Goal: Information Seeking & Learning: Check status

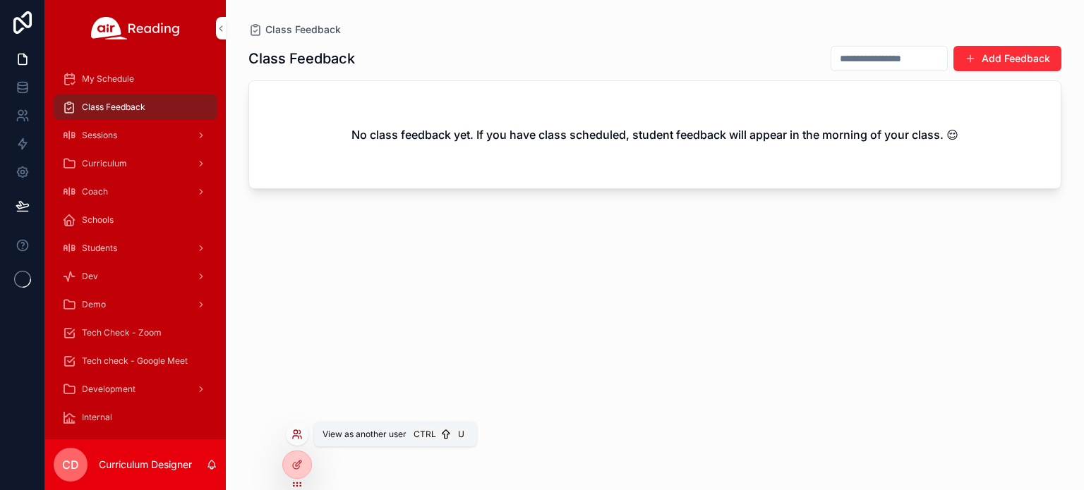
click at [299, 433] on icon at bounding box center [296, 434] width 11 height 11
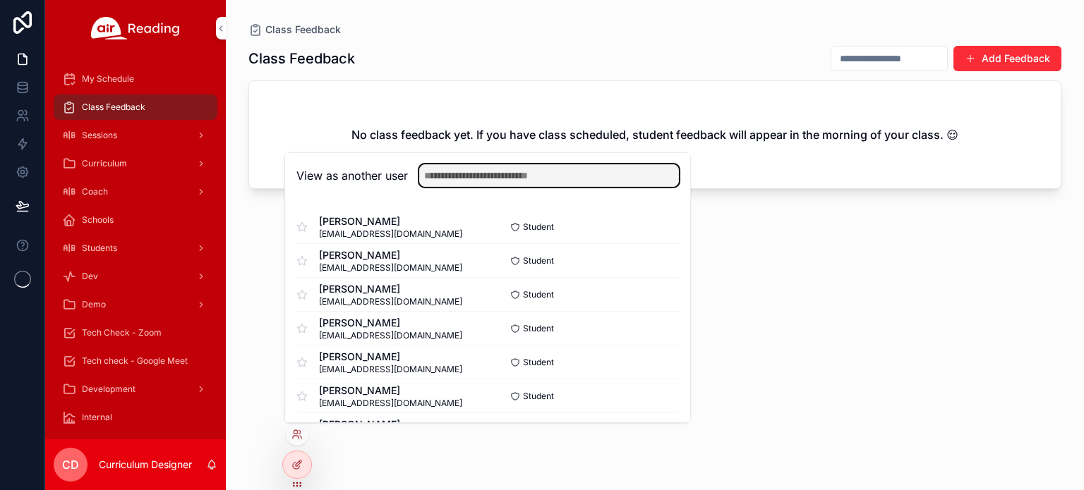
click at [462, 177] on input "text" at bounding box center [549, 175] width 260 height 23
type input "****"
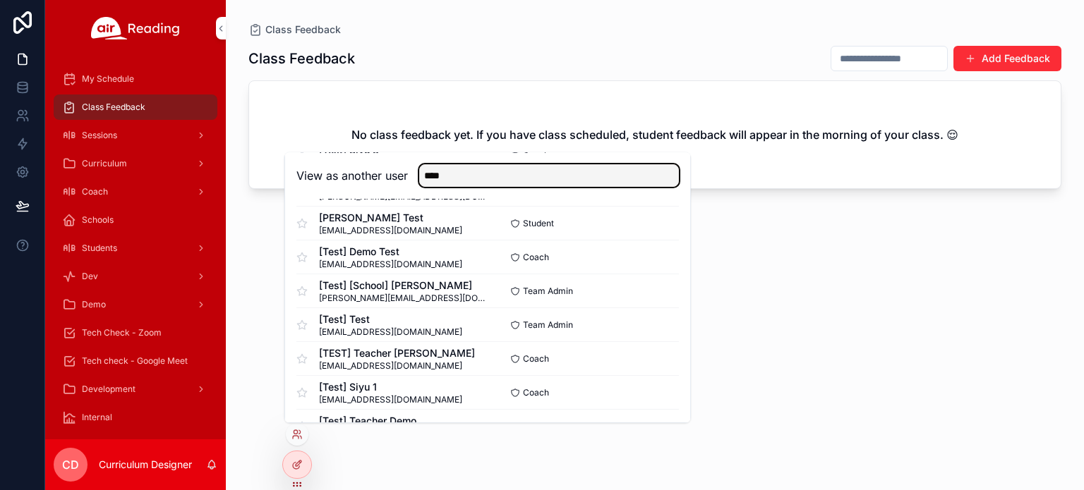
scroll to position [983, 0]
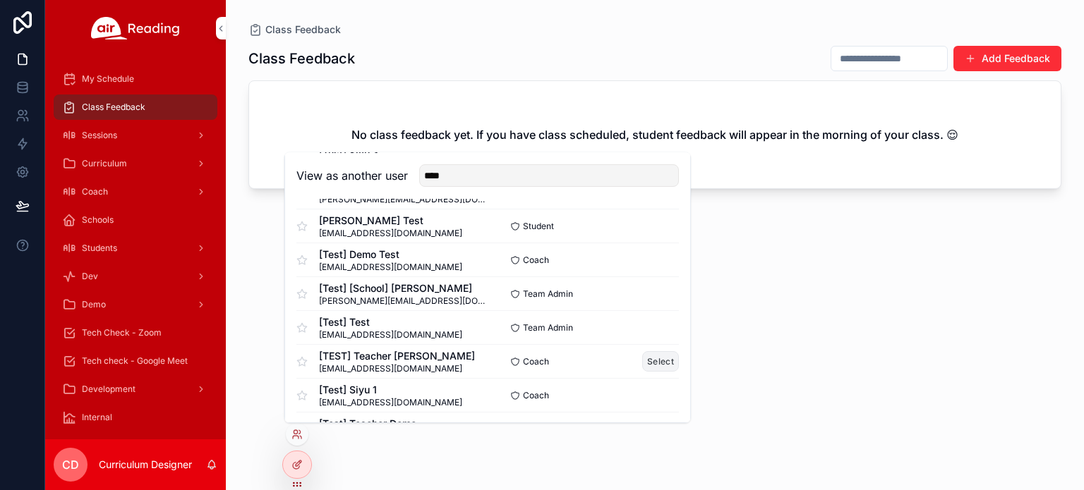
click at [655, 360] on button "Select" at bounding box center [660, 361] width 37 height 20
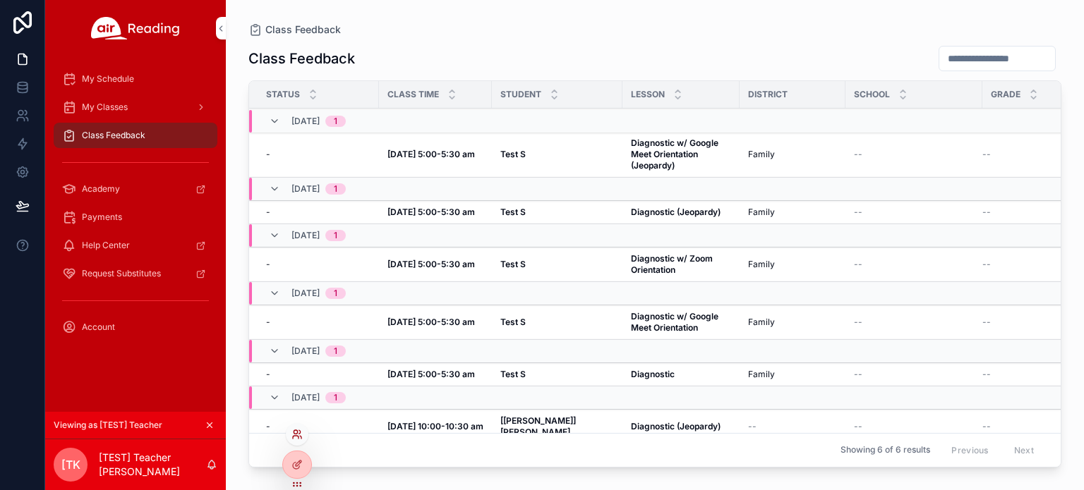
click at [295, 433] on icon at bounding box center [296, 434] width 11 height 11
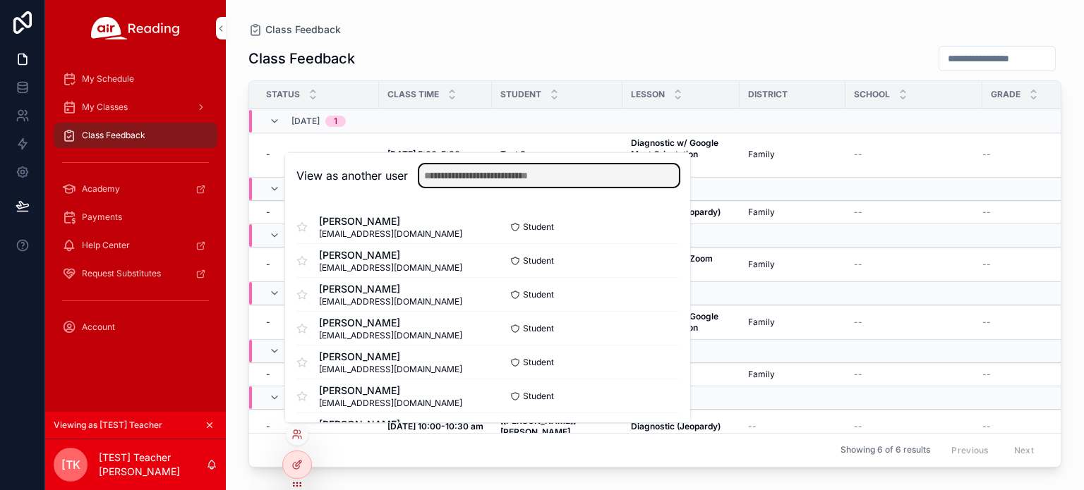
click at [504, 176] on input "text" at bounding box center [549, 175] width 260 height 23
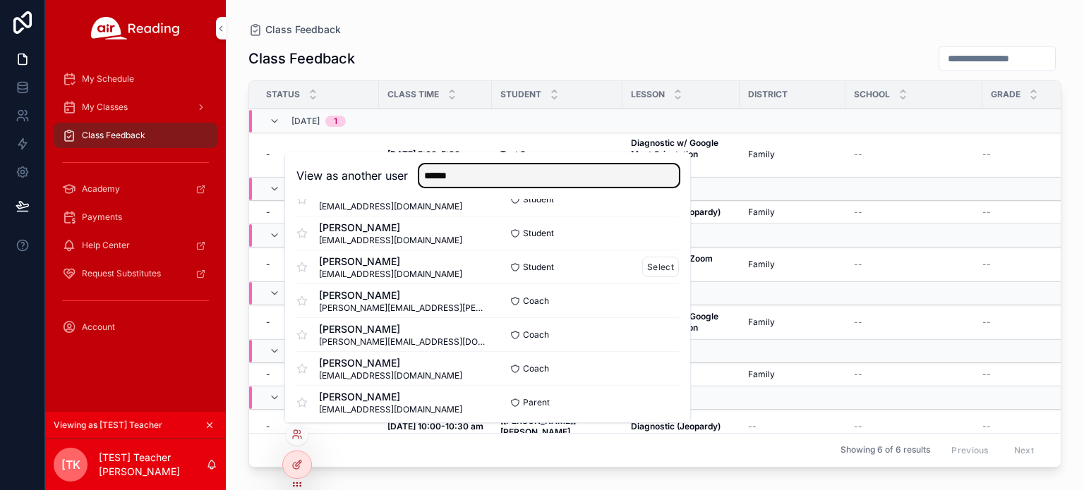
scroll to position [63, 0]
type input "******"
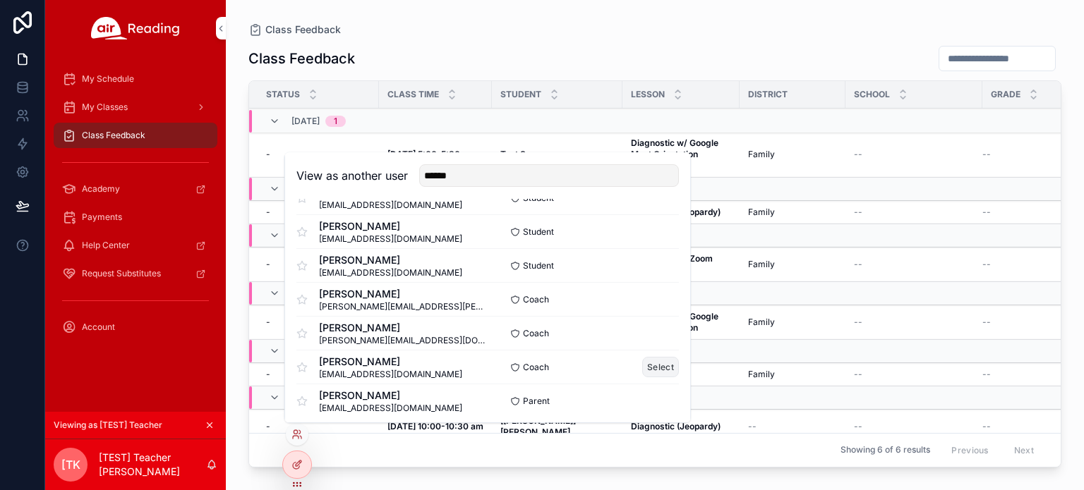
click at [648, 363] on button "Select" at bounding box center [660, 367] width 37 height 20
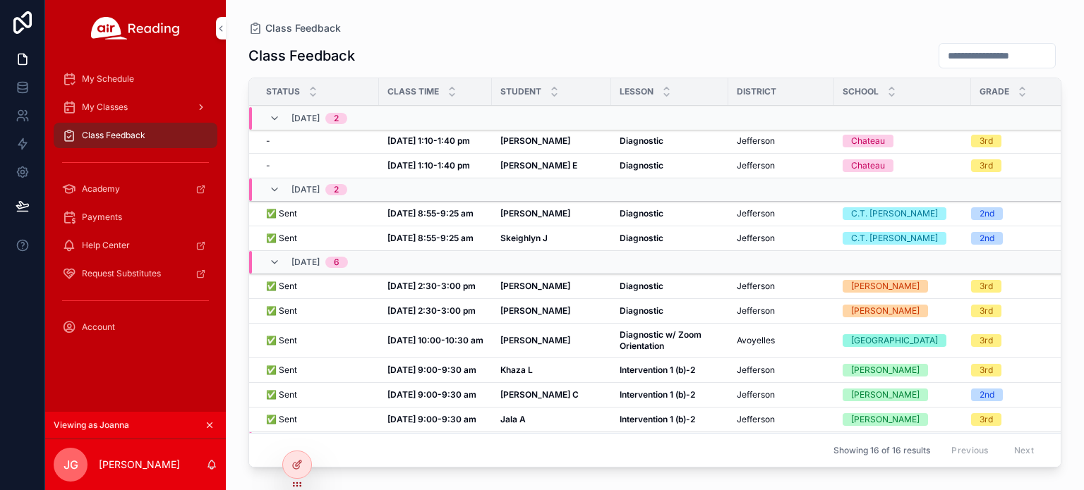
click at [118, 111] on span "My Classes" at bounding box center [105, 107] width 46 height 11
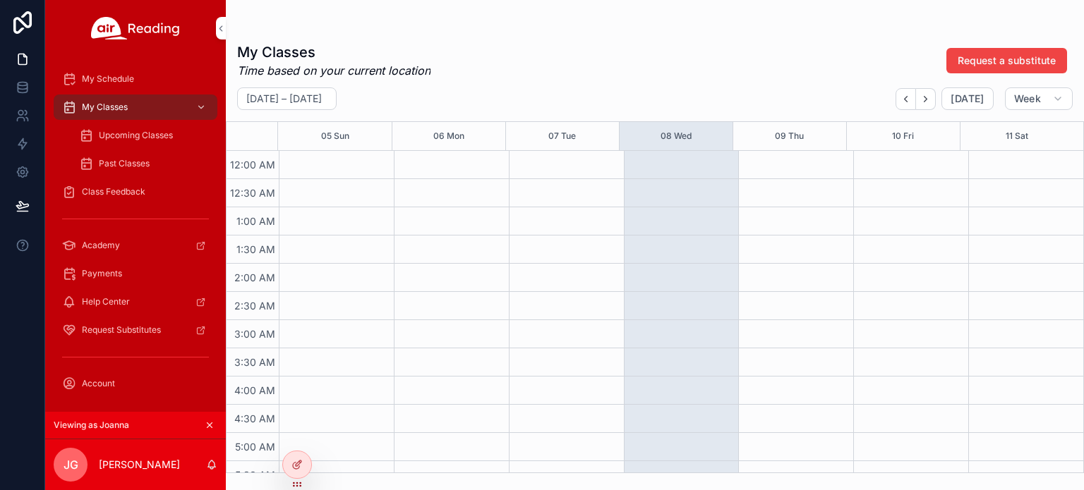
click at [145, 140] on span "Upcoming Classes" at bounding box center [136, 135] width 74 height 11
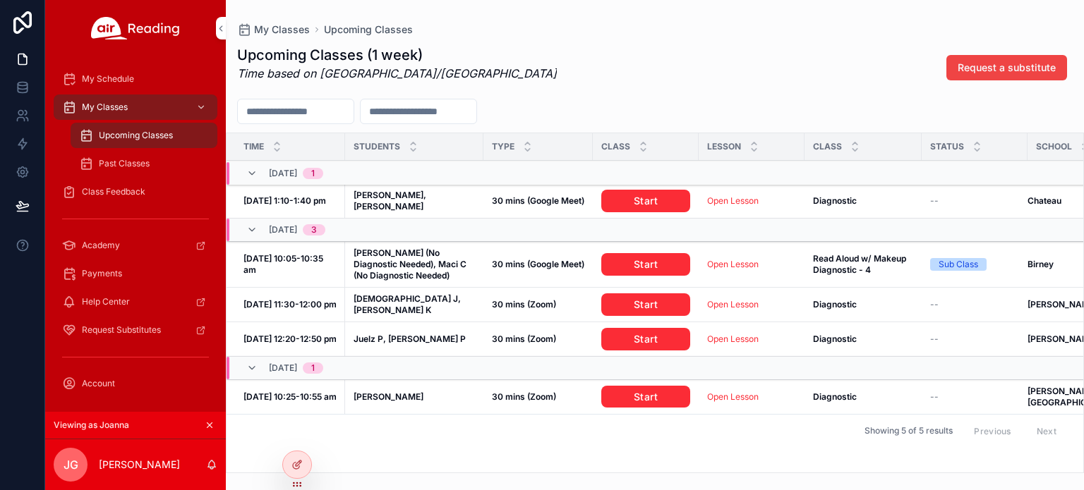
scroll to position [0, 9]
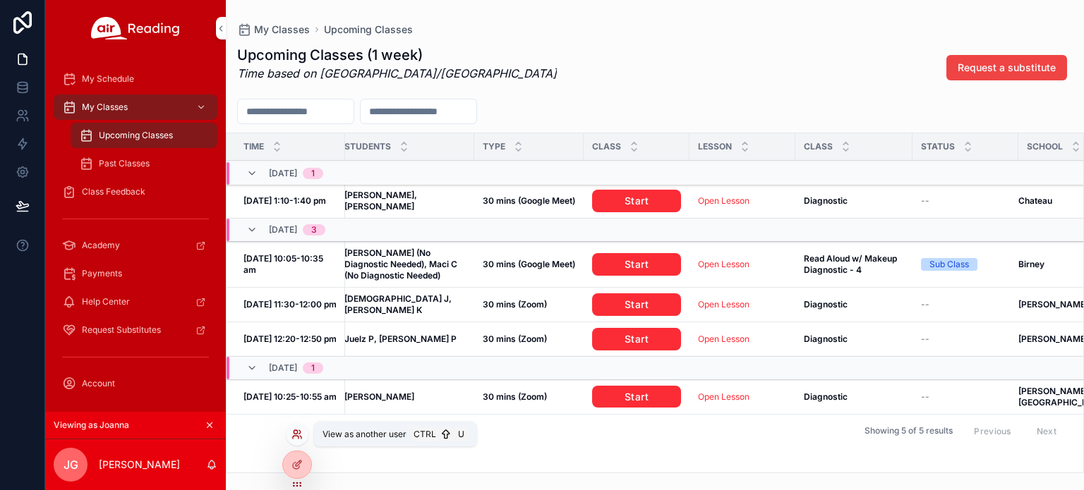
click at [299, 435] on icon at bounding box center [296, 434] width 11 height 11
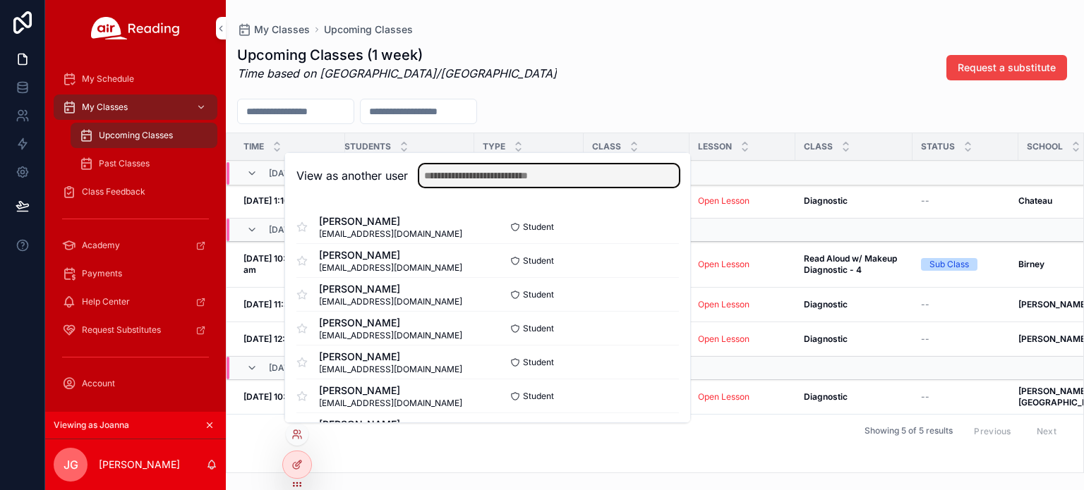
click at [463, 179] on input "text" at bounding box center [549, 175] width 260 height 23
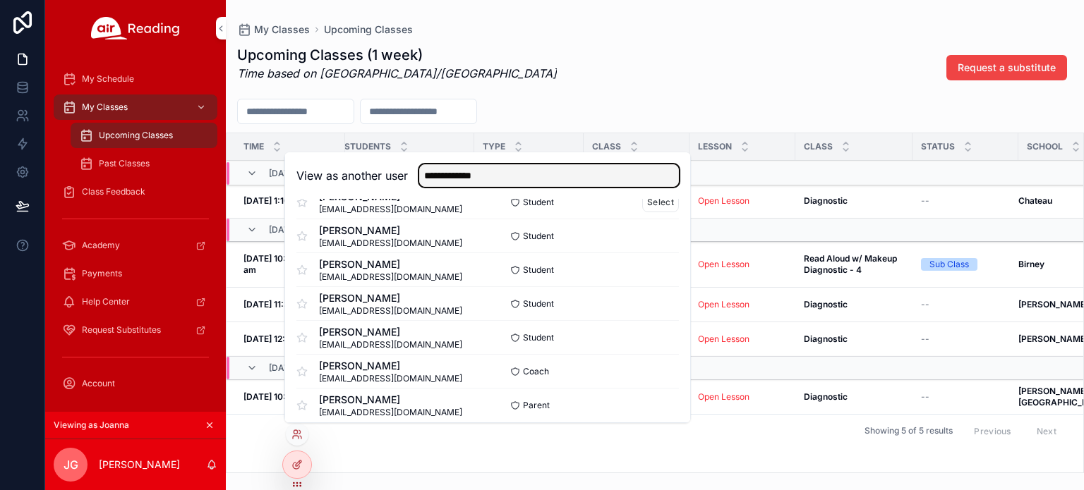
scroll to position [137, 0]
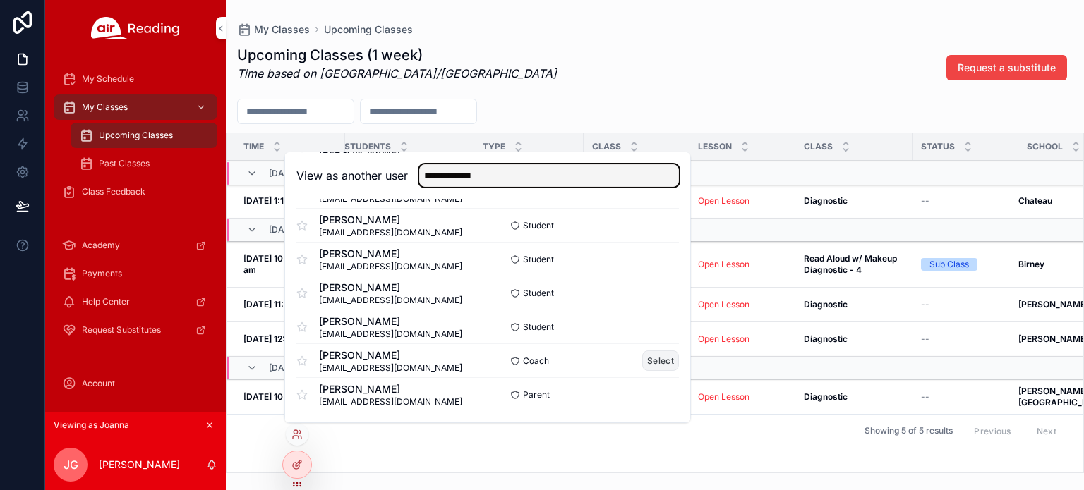
type input "**********"
click at [653, 361] on button "Select" at bounding box center [660, 361] width 37 height 20
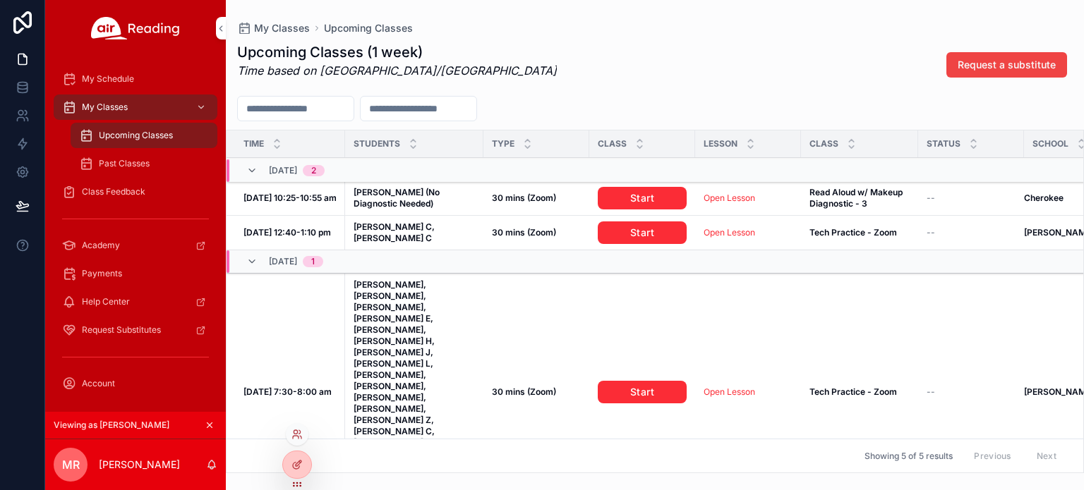
click at [299, 425] on div at bounding box center [297, 434] width 23 height 23
click at [296, 433] on icon at bounding box center [296, 432] width 4 height 4
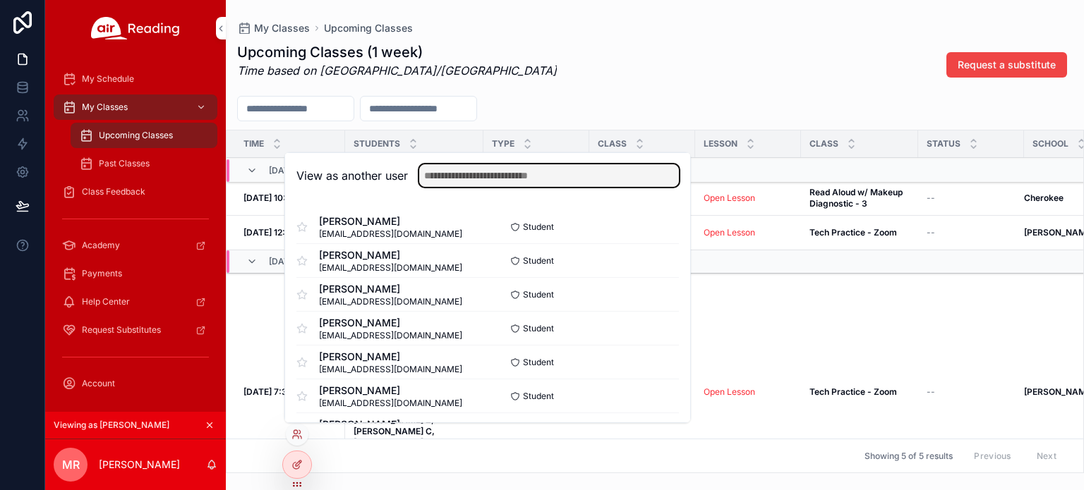
click at [481, 179] on input "text" at bounding box center [549, 175] width 260 height 23
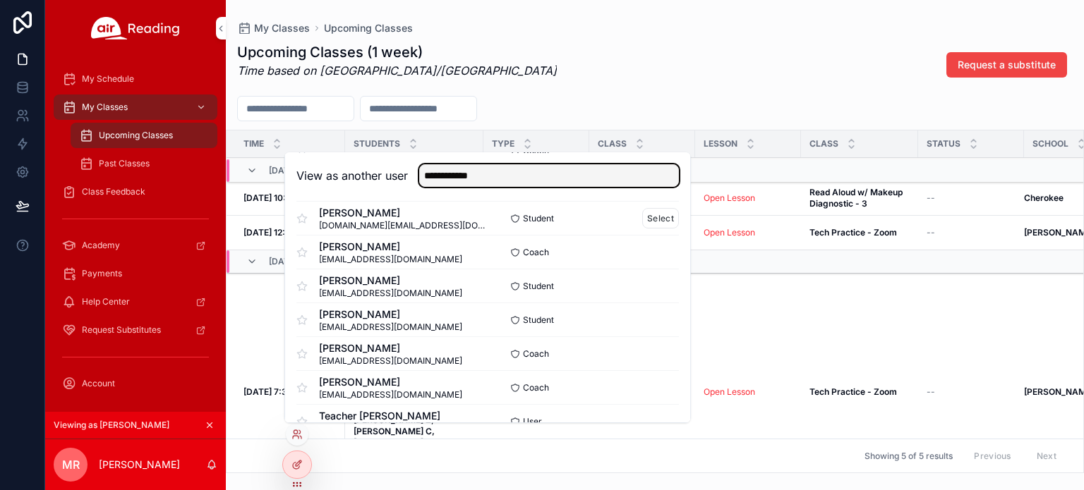
scroll to position [80, 0]
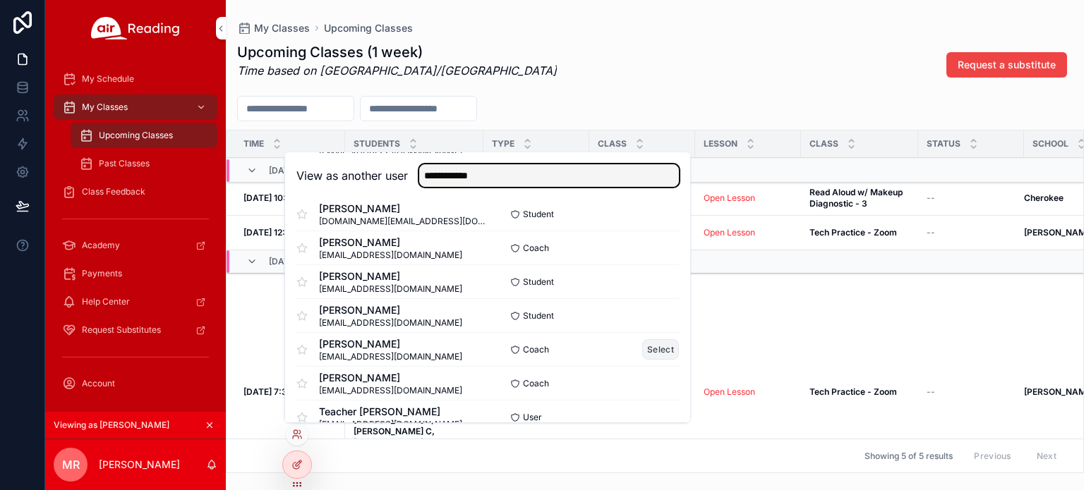
type input "**********"
click at [643, 351] on button "Select" at bounding box center [660, 349] width 37 height 20
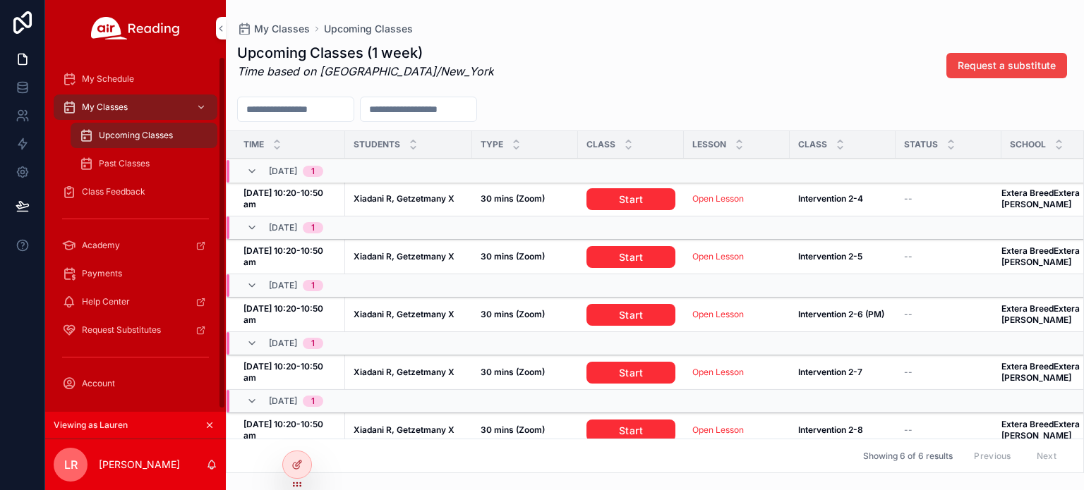
click at [123, 189] on span "Class Feedback" at bounding box center [114, 191] width 64 height 11
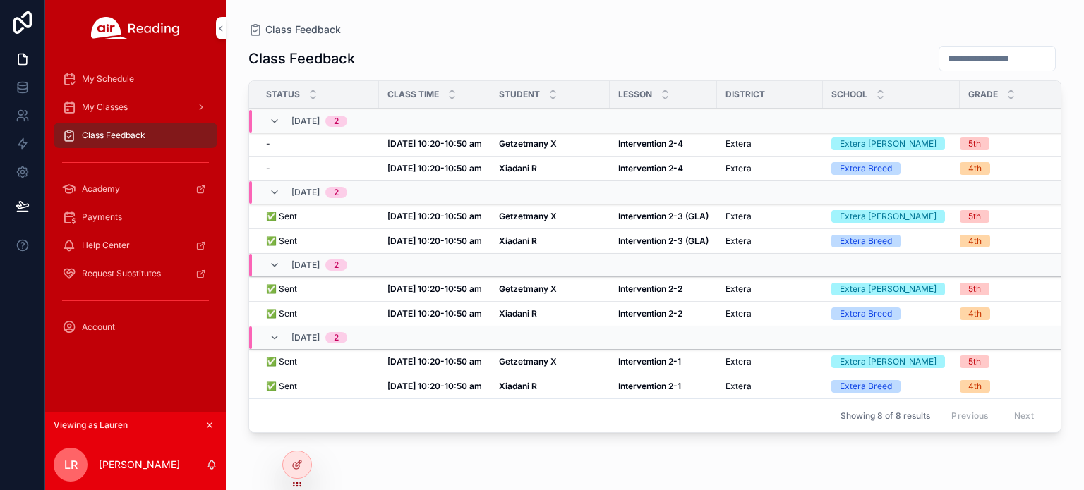
click at [516, 238] on strong "Xiadani R" at bounding box center [518, 241] width 38 height 11
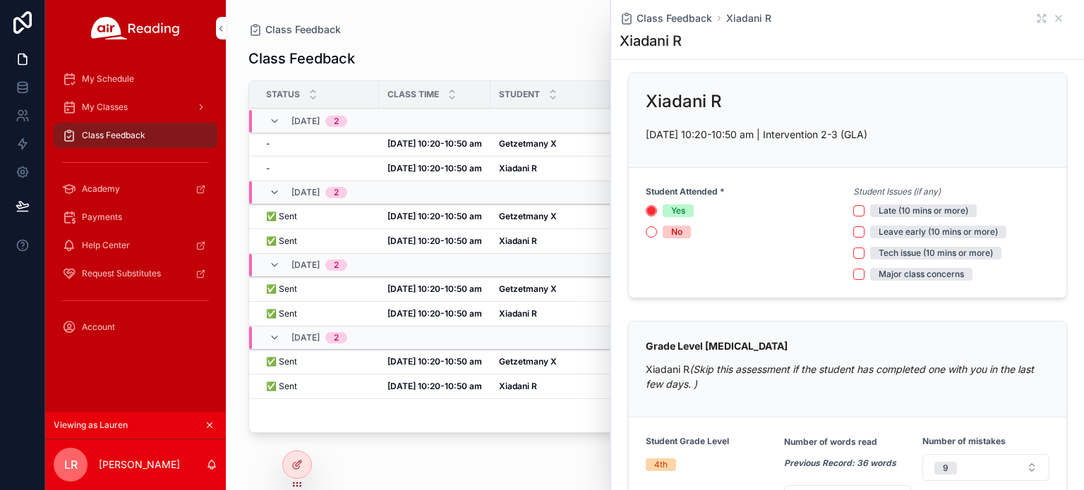
scroll to position [11, 0]
click at [1036, 19] on icon "scrollable content" at bounding box center [1041, 18] width 11 height 11
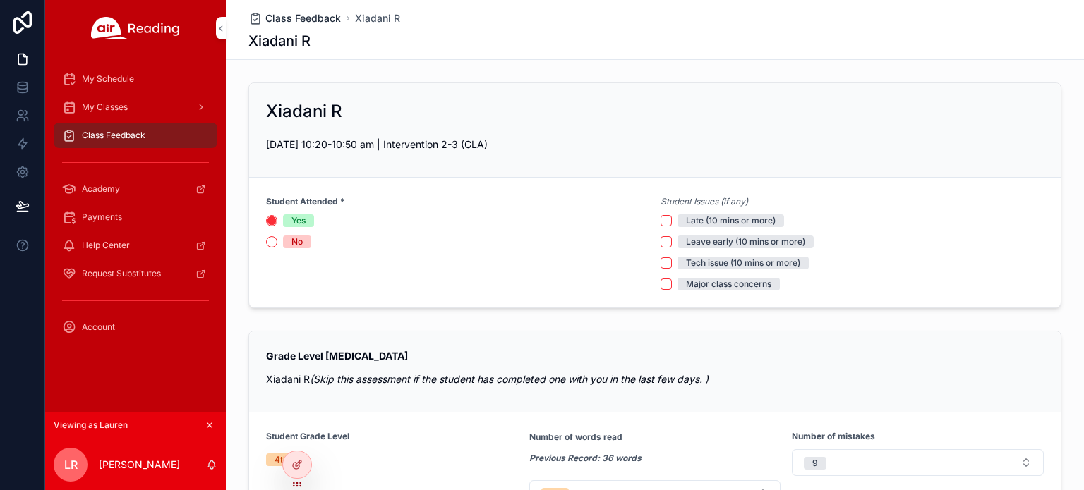
click at [319, 16] on span "Class Feedback" at bounding box center [302, 18] width 75 height 14
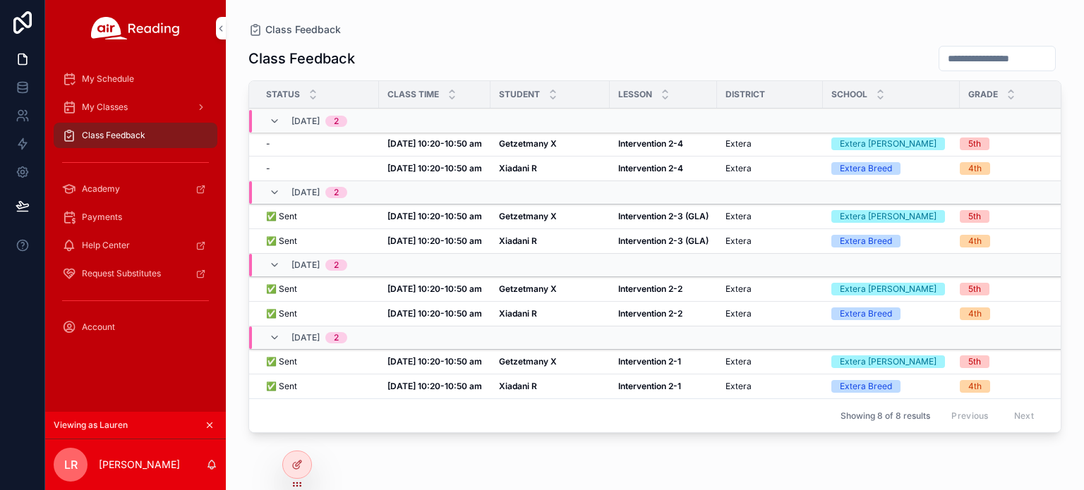
click at [464, 218] on strong "Oct 7, 10:20-10:50 am" at bounding box center [434, 216] width 95 height 11
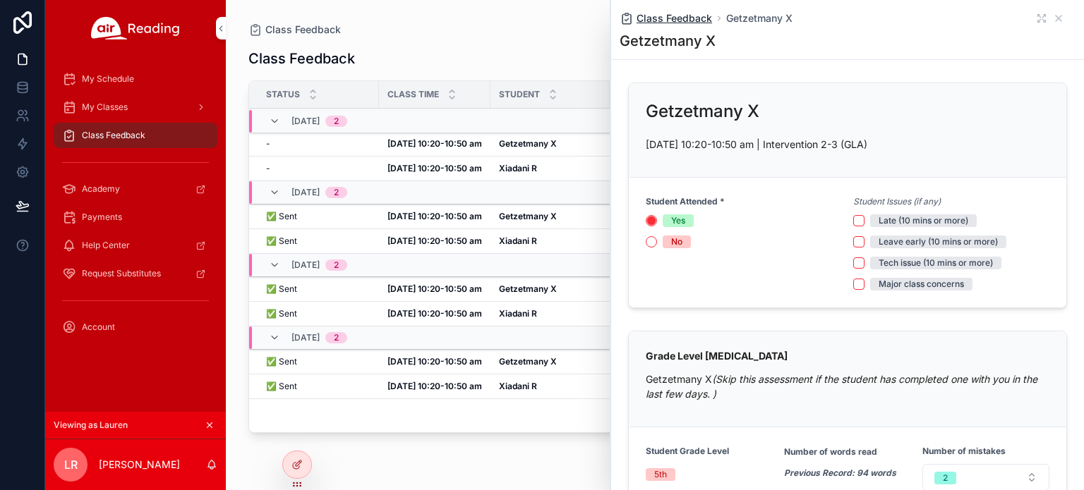
click at [662, 20] on span "Class Feedback" at bounding box center [673, 18] width 75 height 14
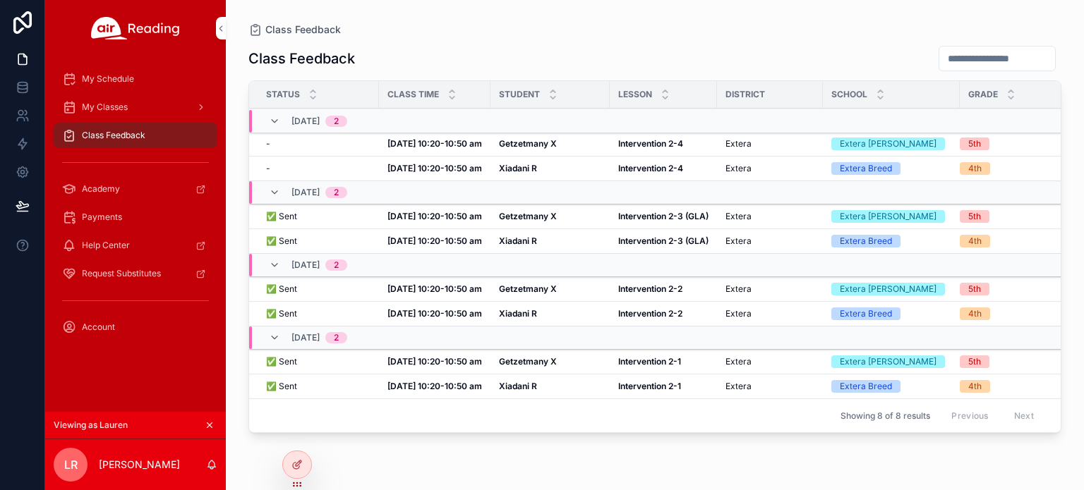
click at [516, 214] on strong "Getzetmany X" at bounding box center [528, 216] width 58 height 11
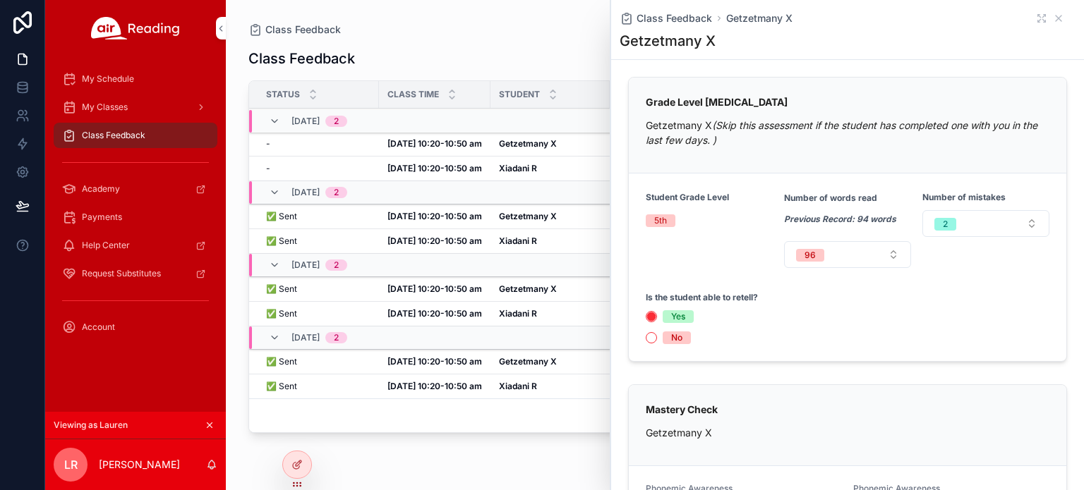
scroll to position [253, 0]
click at [1036, 18] on icon "scrollable content" at bounding box center [1041, 18] width 11 height 11
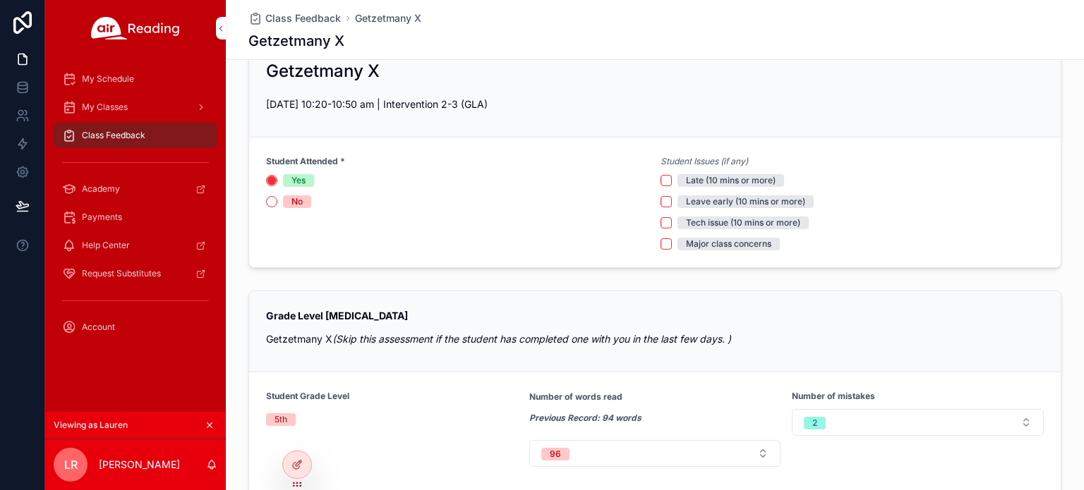
scroll to position [40, 0]
click at [299, 438] on icon at bounding box center [296, 434] width 11 height 11
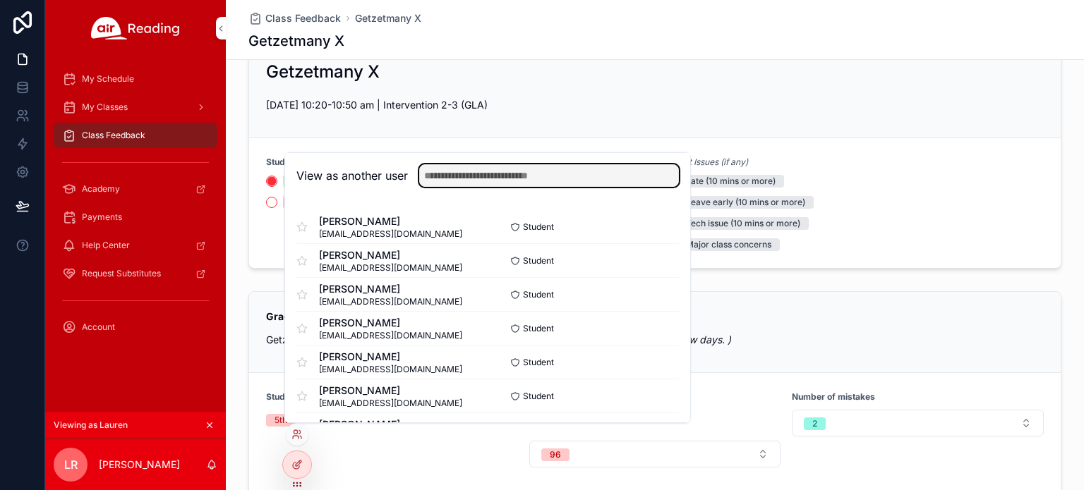
click at [534, 174] on input "text" at bounding box center [549, 175] width 260 height 23
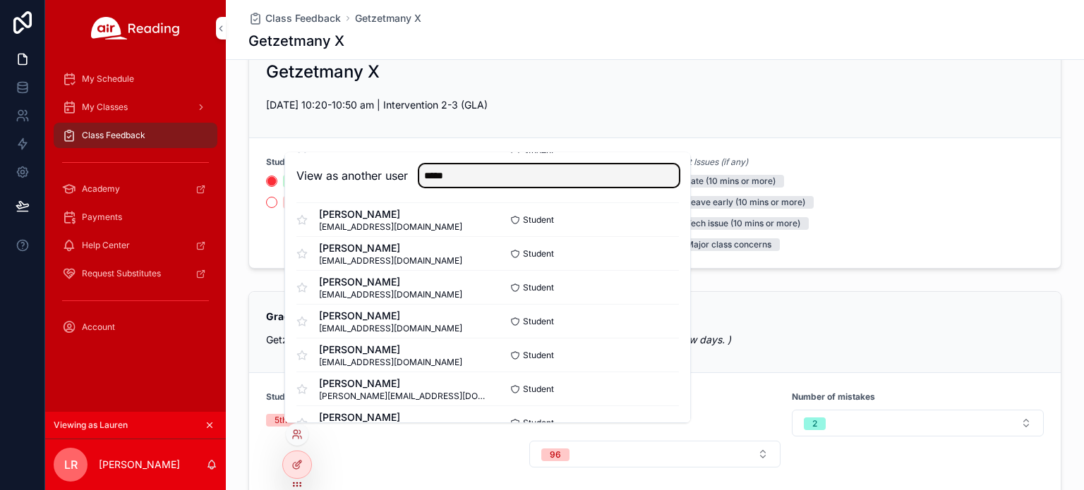
type input "*****"
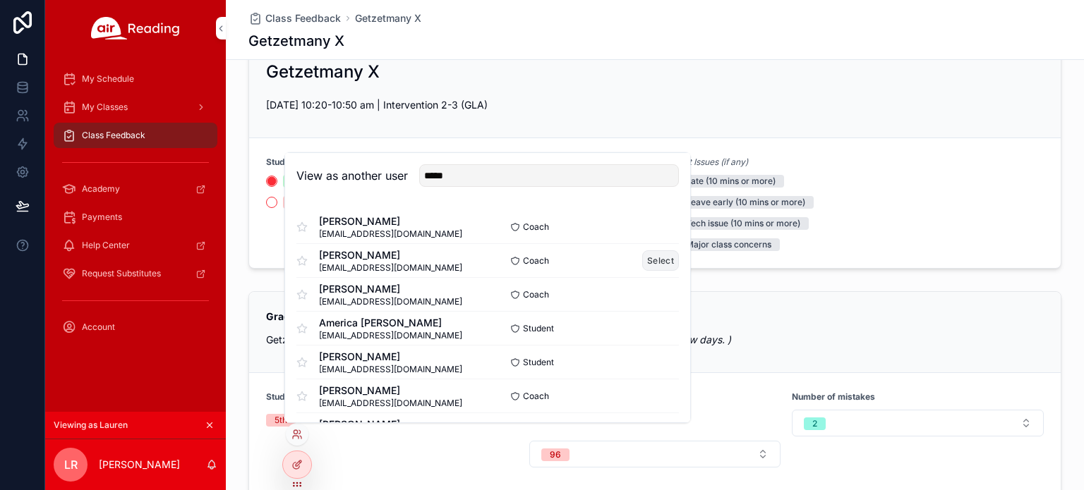
click at [655, 257] on button "Select" at bounding box center [660, 260] width 37 height 20
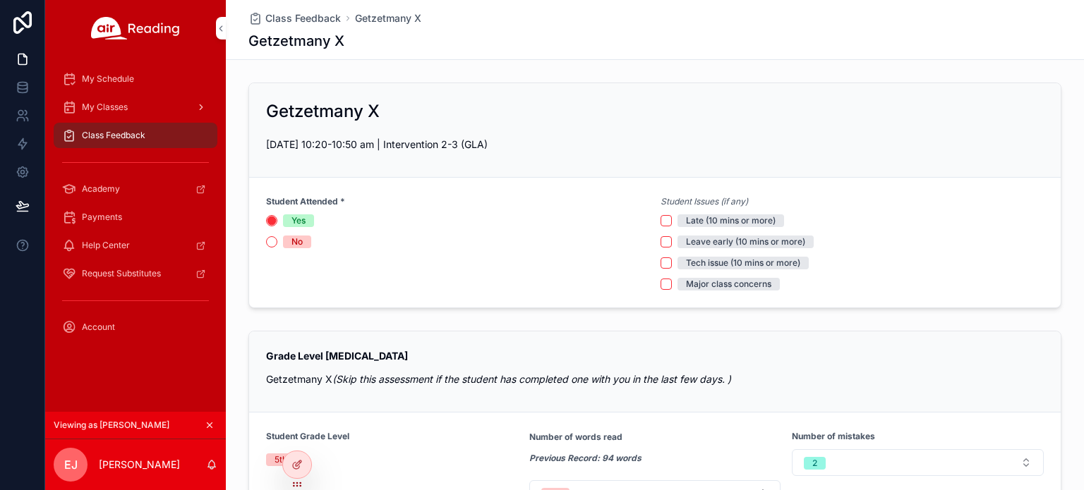
click at [114, 108] on span "My Classes" at bounding box center [105, 107] width 46 height 11
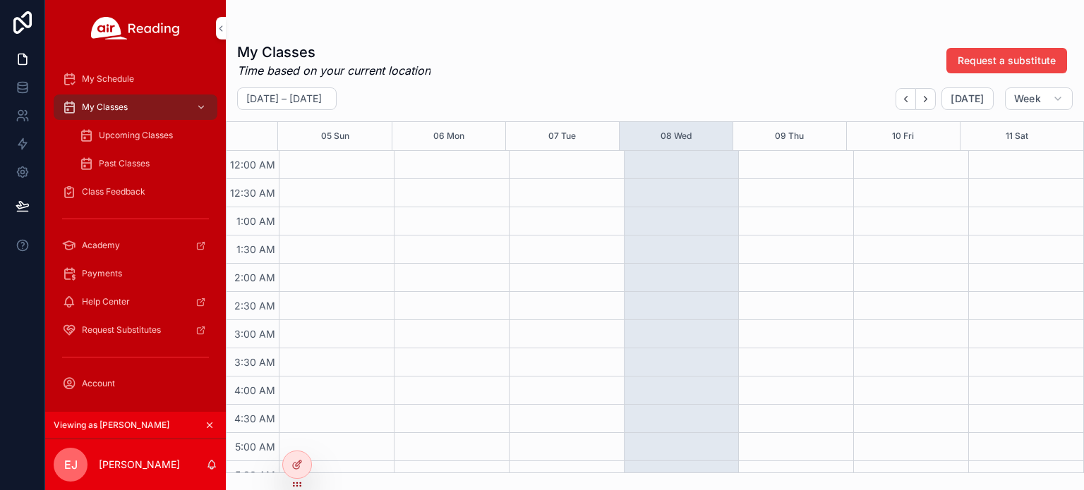
click at [114, 139] on span "Upcoming Classes" at bounding box center [136, 135] width 74 height 11
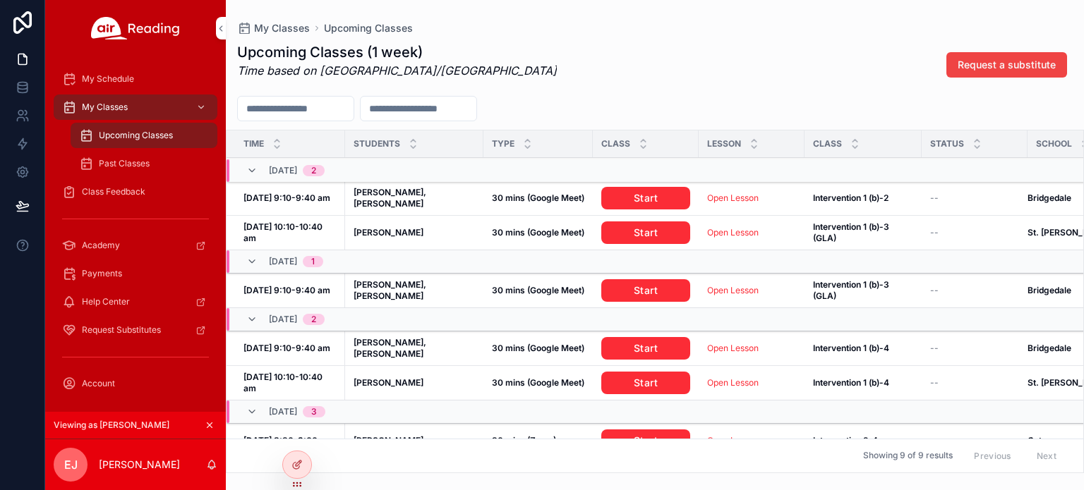
click at [132, 193] on span "Class Feedback" at bounding box center [114, 191] width 64 height 11
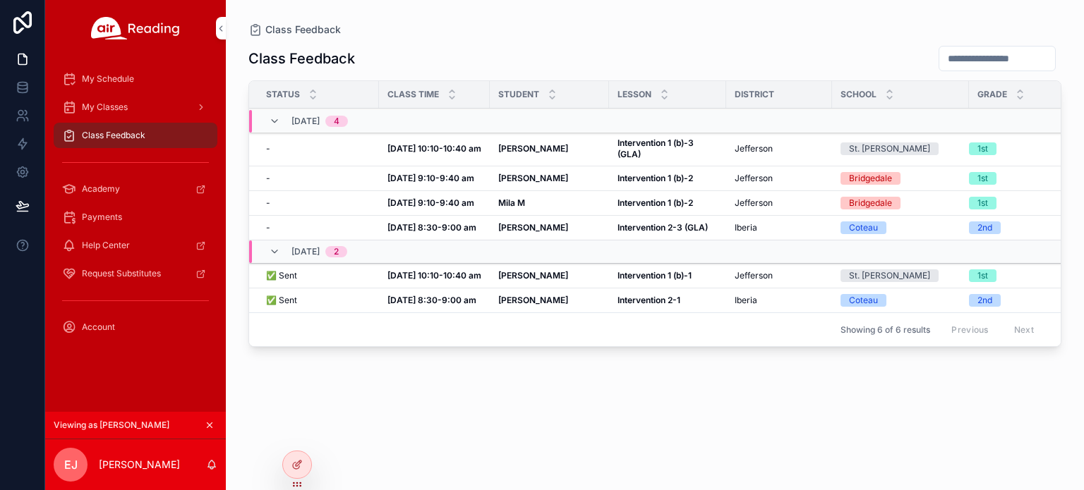
click at [445, 145] on strong "Oct 8, 10:10-10:40 am" at bounding box center [434, 148] width 94 height 11
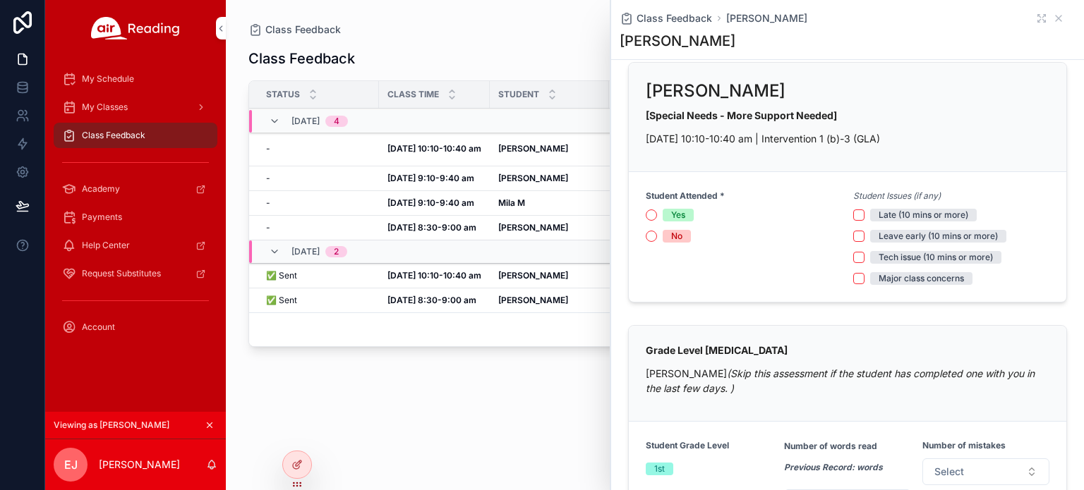
scroll to position [18, 0]
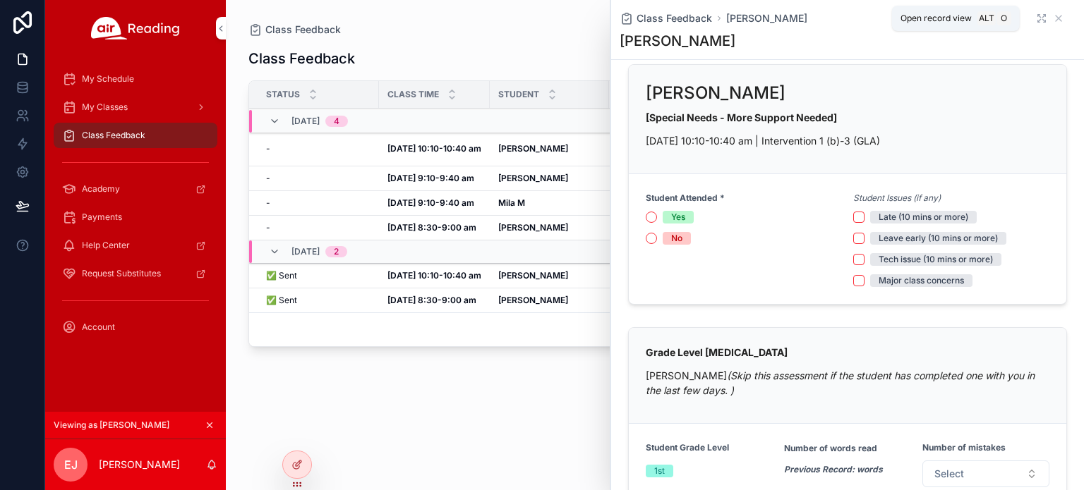
click at [1036, 18] on icon "scrollable content" at bounding box center [1041, 18] width 11 height 11
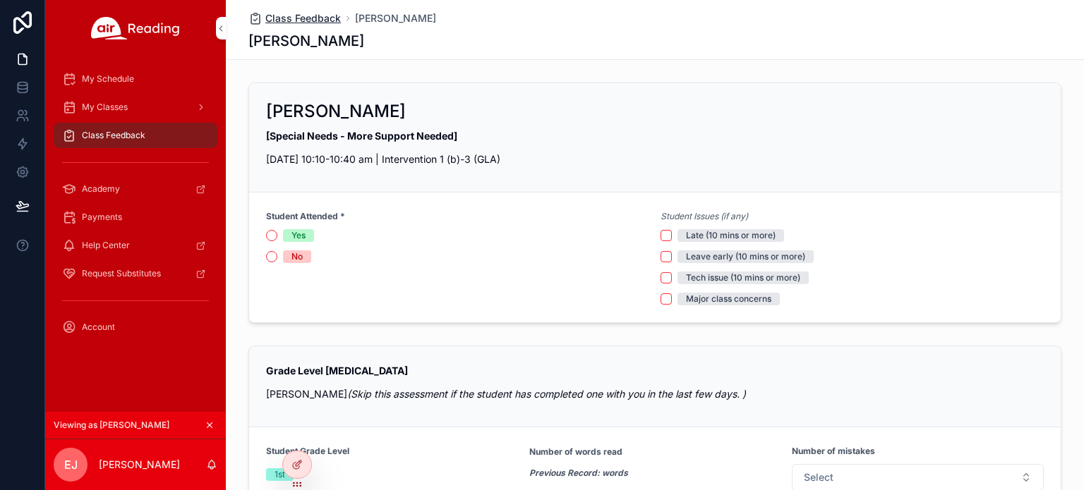
click at [294, 19] on span "Class Feedback" at bounding box center [302, 18] width 75 height 14
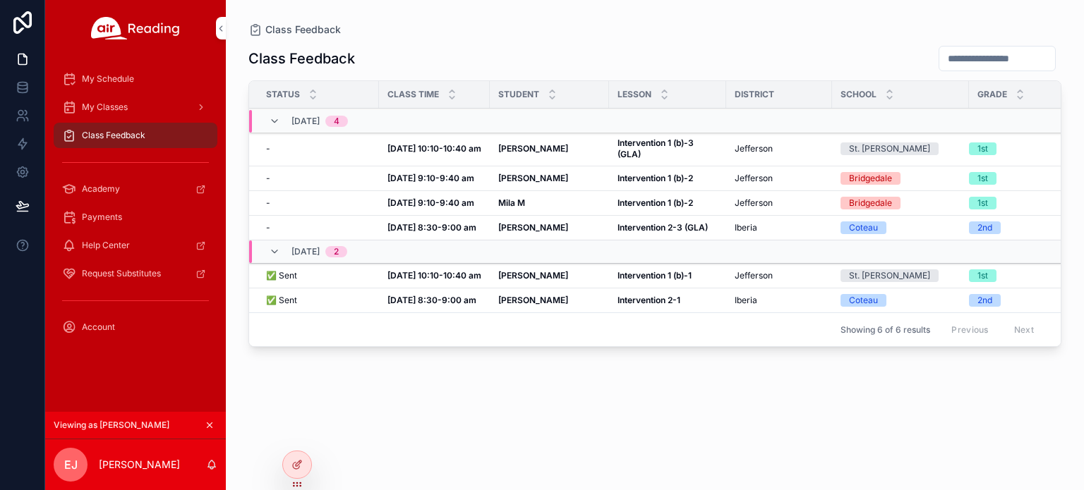
click at [466, 144] on strong "Oct 8, 10:10-10:40 am" at bounding box center [434, 148] width 94 height 11
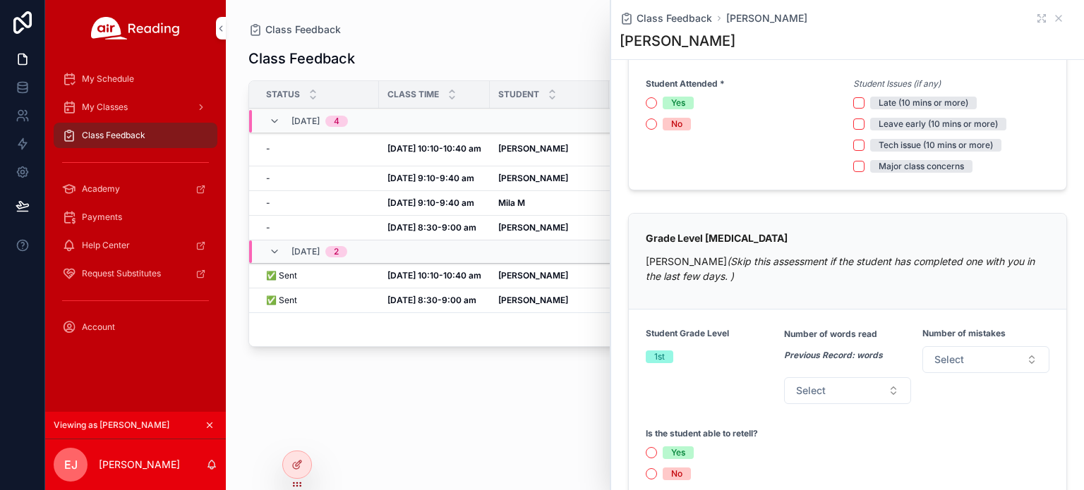
scroll to position [134, 0]
click at [1053, 18] on icon "scrollable content" at bounding box center [1058, 18] width 11 height 11
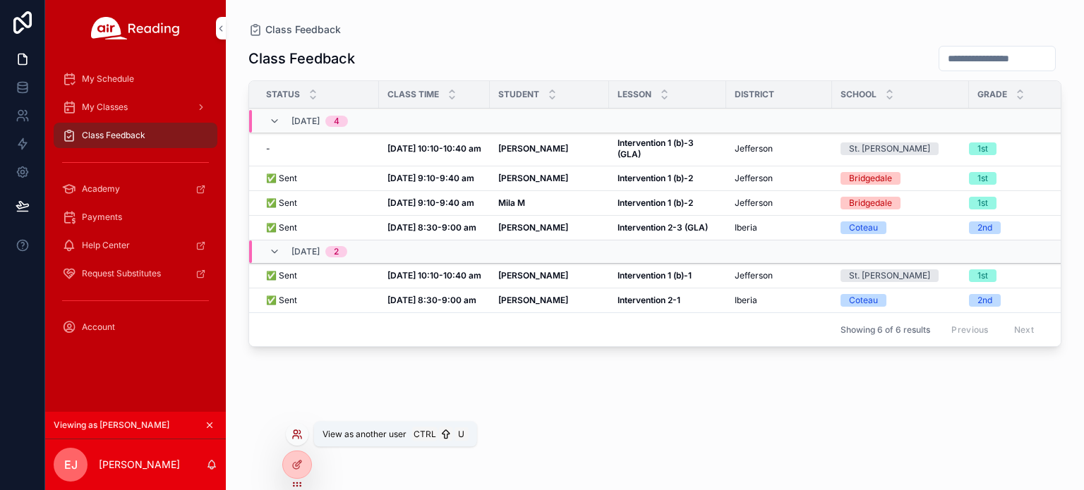
click at [294, 434] on icon at bounding box center [296, 434] width 11 height 11
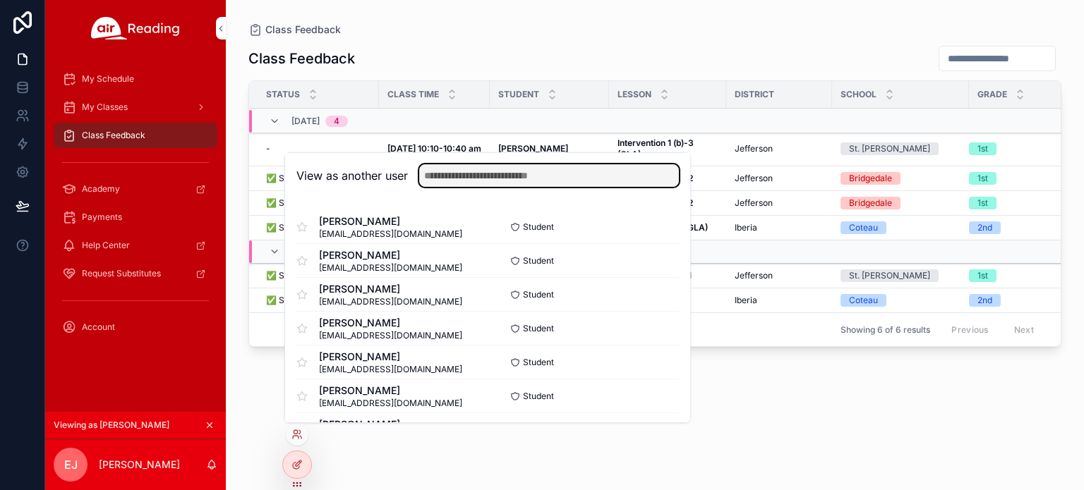
click at [476, 179] on input "text" at bounding box center [549, 175] width 260 height 23
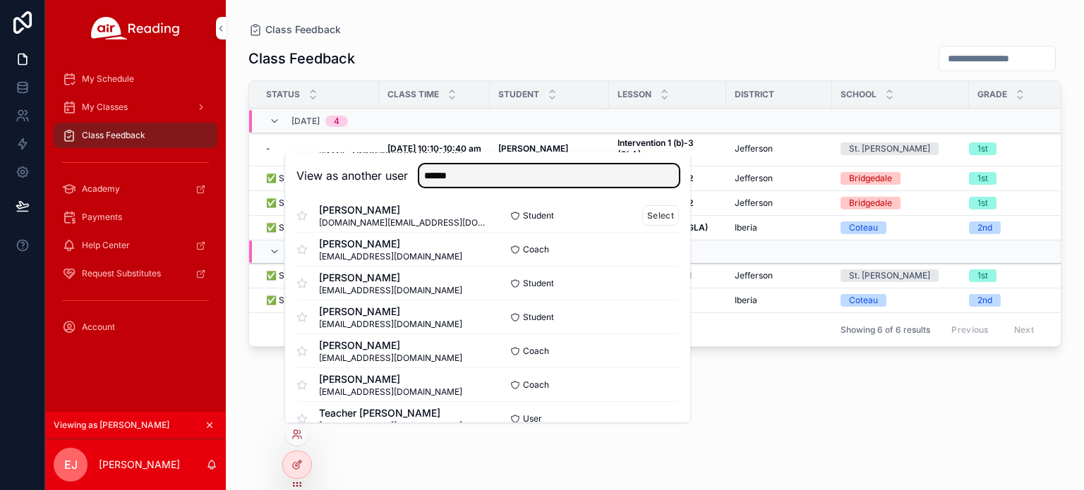
scroll to position [86, 0]
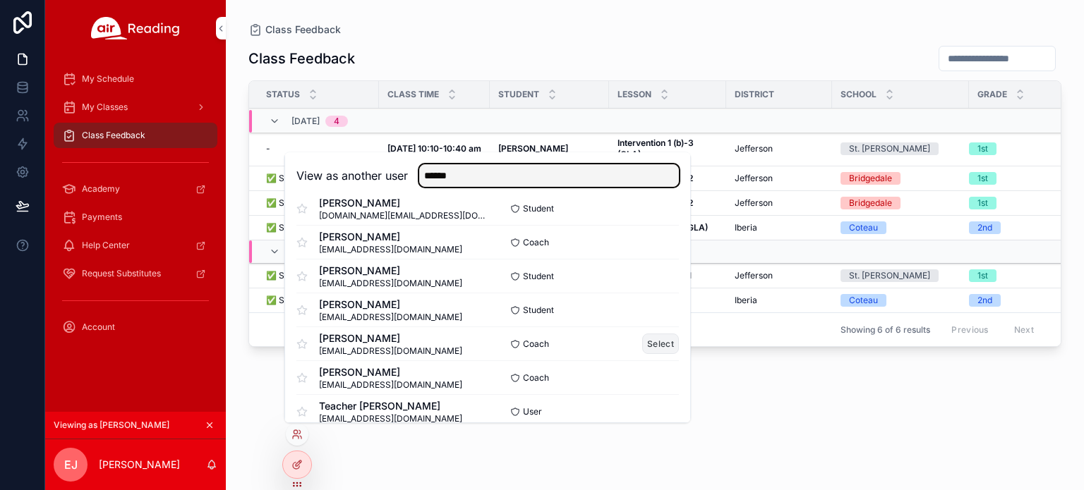
type input "******"
click at [645, 346] on button "Select" at bounding box center [660, 344] width 37 height 20
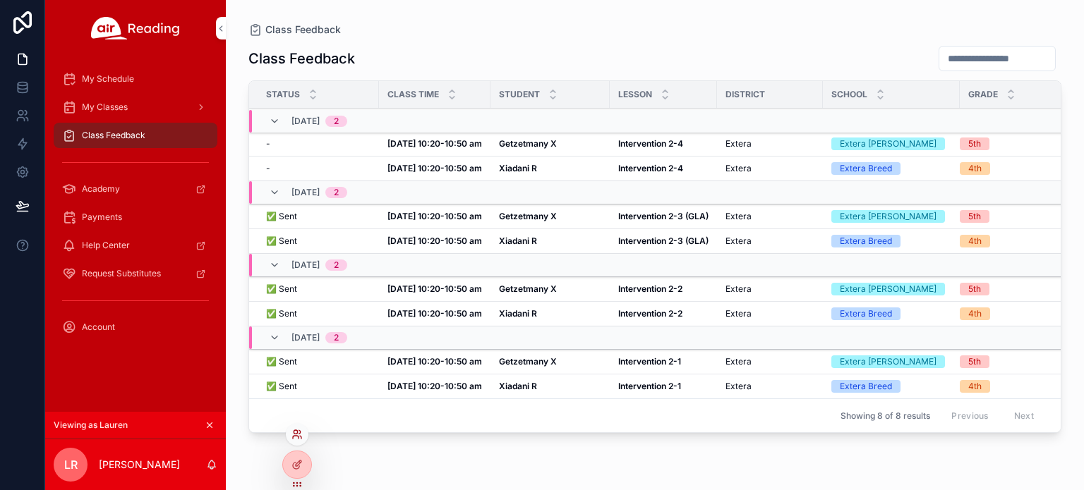
click at [298, 437] on icon at bounding box center [296, 437] width 6 height 3
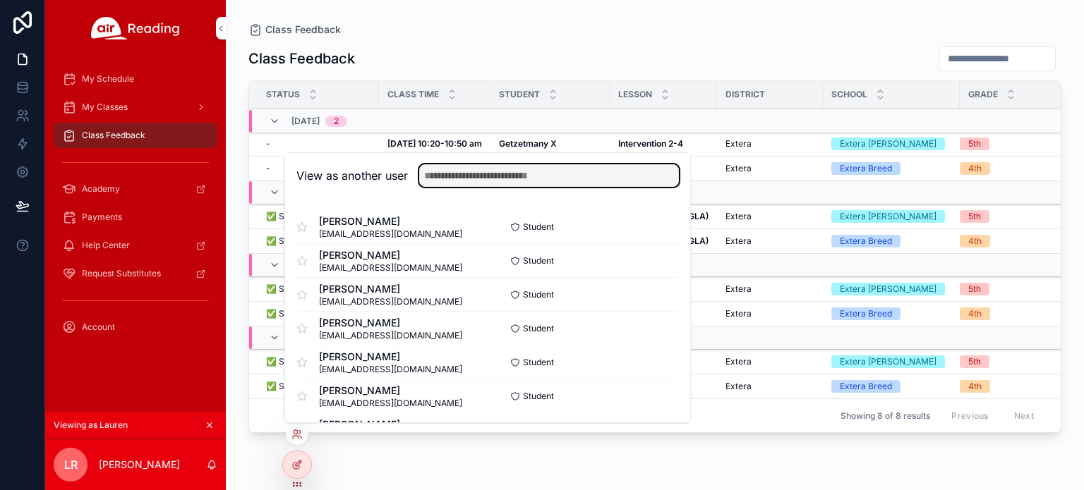
click at [504, 173] on input "text" at bounding box center [549, 175] width 260 height 23
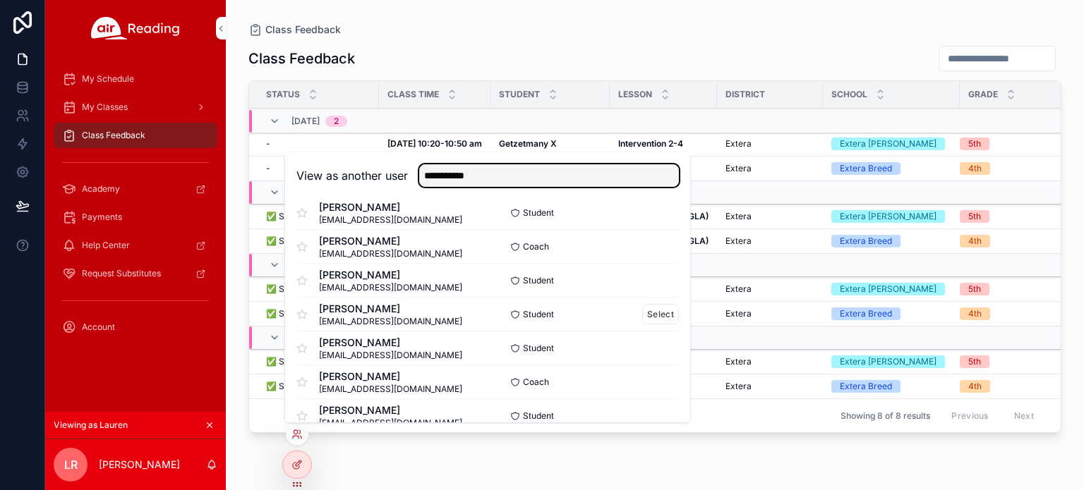
scroll to position [23, 0]
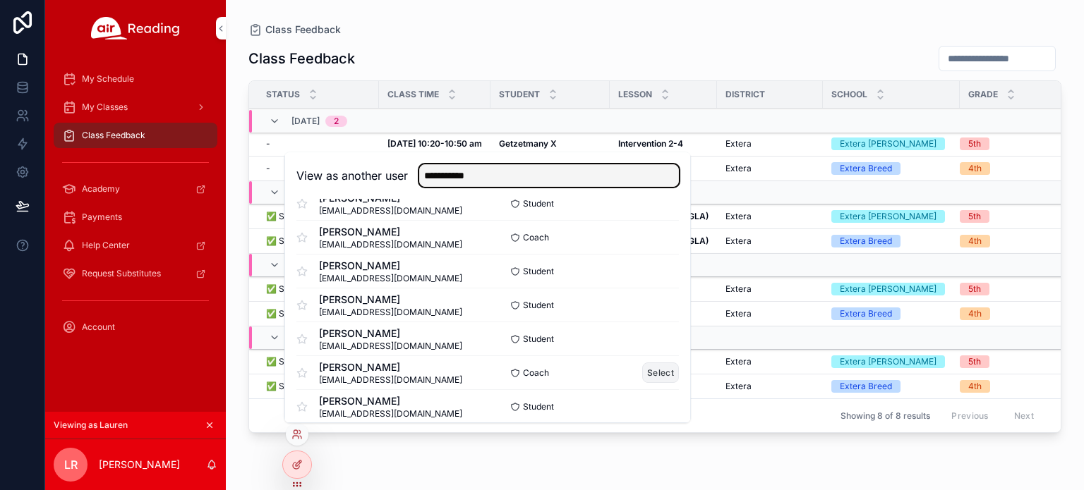
type input "**********"
click at [653, 371] on button "Select" at bounding box center [660, 373] width 37 height 20
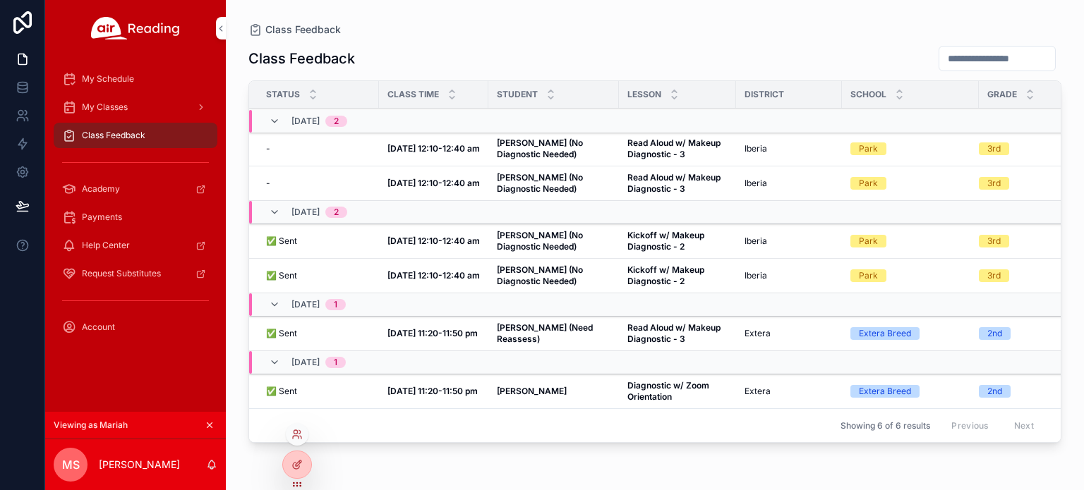
click at [298, 424] on div at bounding box center [297, 434] width 23 height 23
click at [298, 435] on icon at bounding box center [296, 434] width 11 height 11
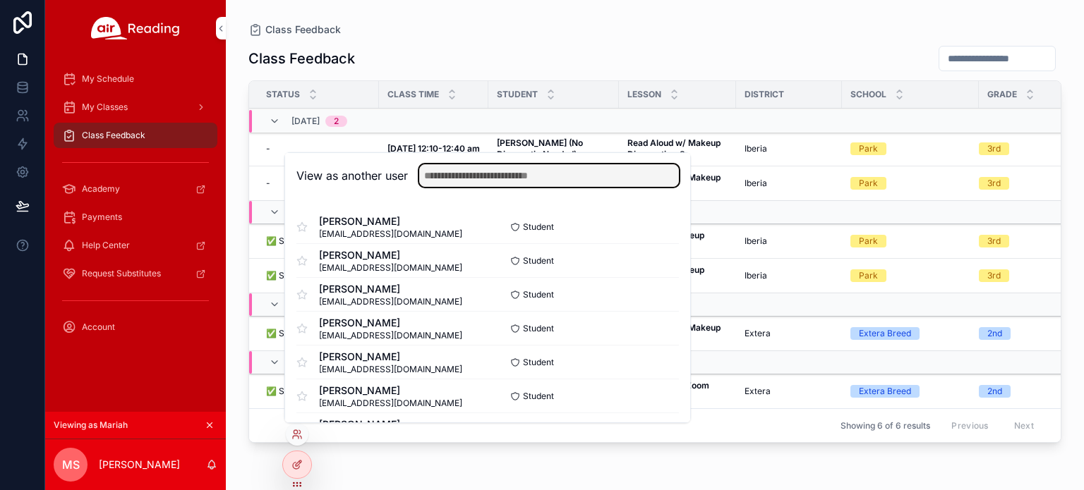
click at [529, 169] on input "text" at bounding box center [549, 175] width 260 height 23
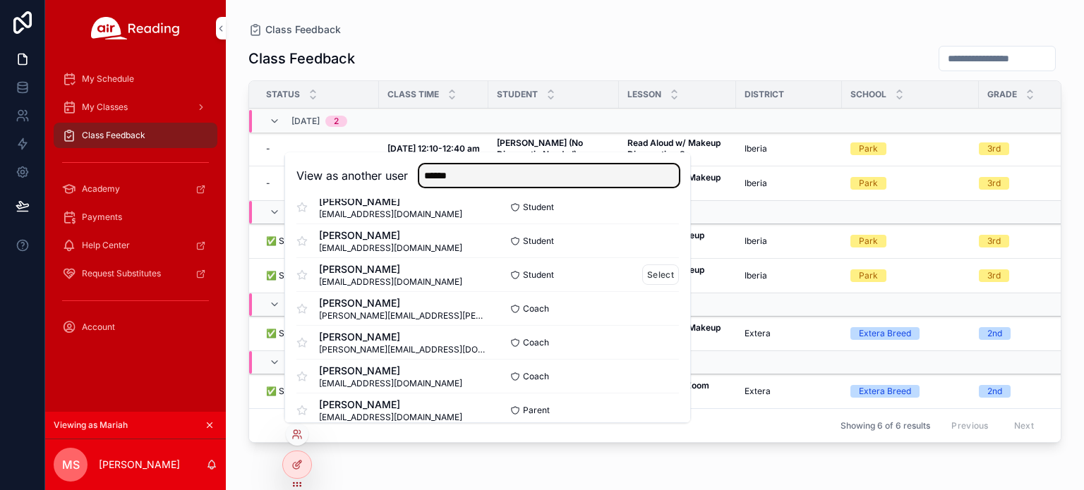
scroll to position [69, 0]
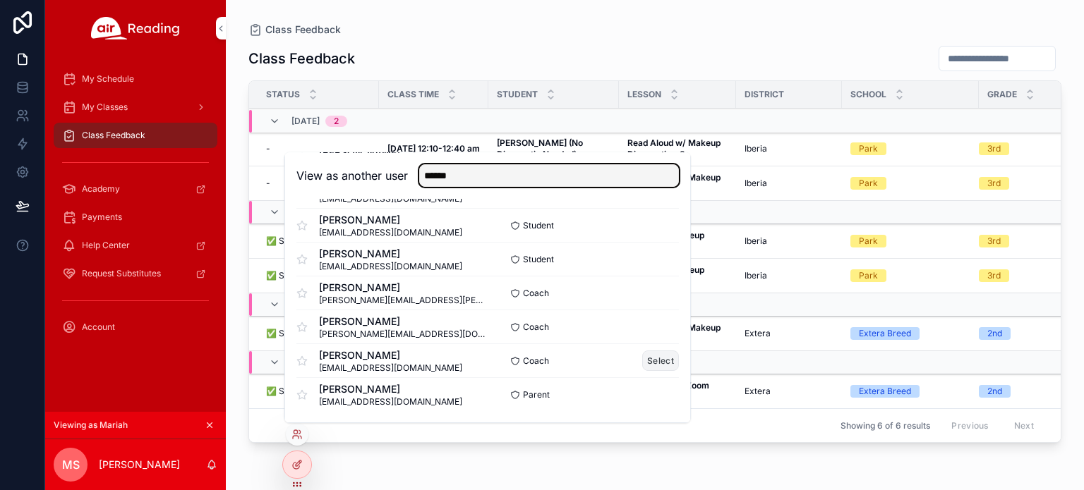
type input "******"
click at [642, 358] on button "Select" at bounding box center [660, 361] width 37 height 20
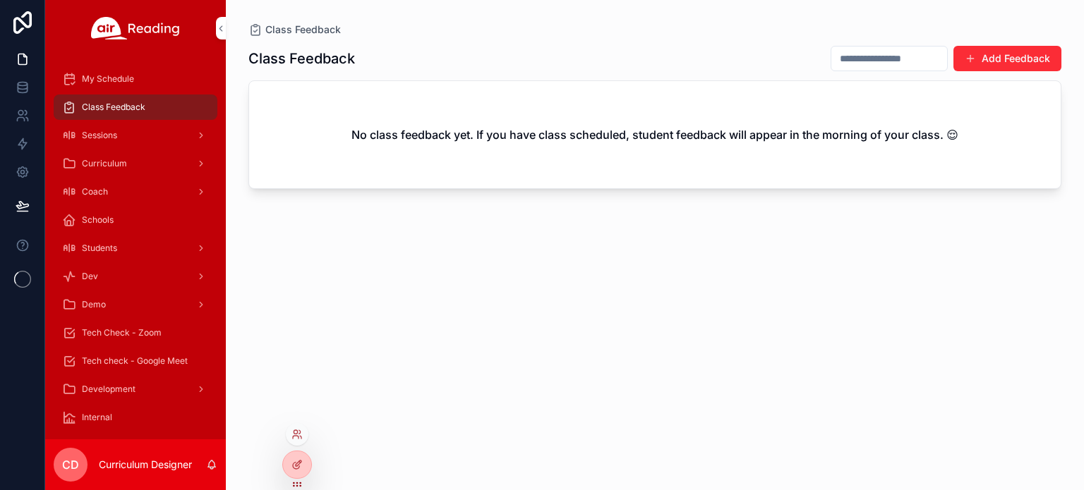
click at [295, 426] on div at bounding box center [297, 434] width 23 height 23
click at [296, 431] on icon at bounding box center [296, 432] width 4 height 4
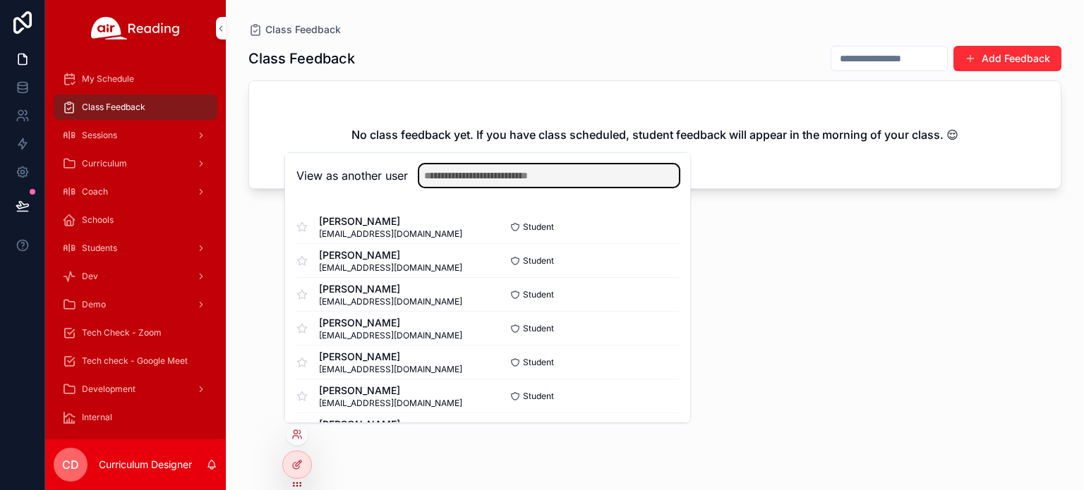
click at [494, 176] on input "text" at bounding box center [549, 175] width 260 height 23
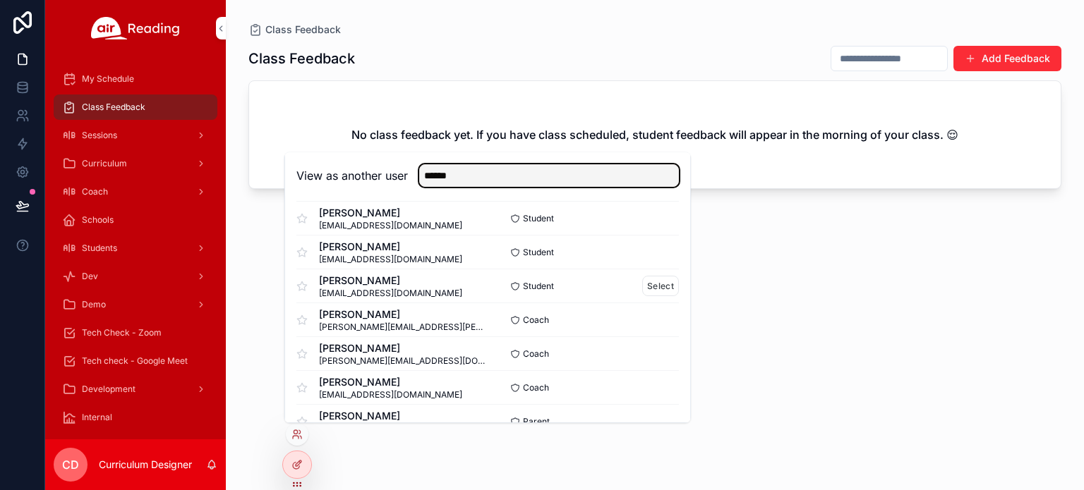
scroll to position [69, 0]
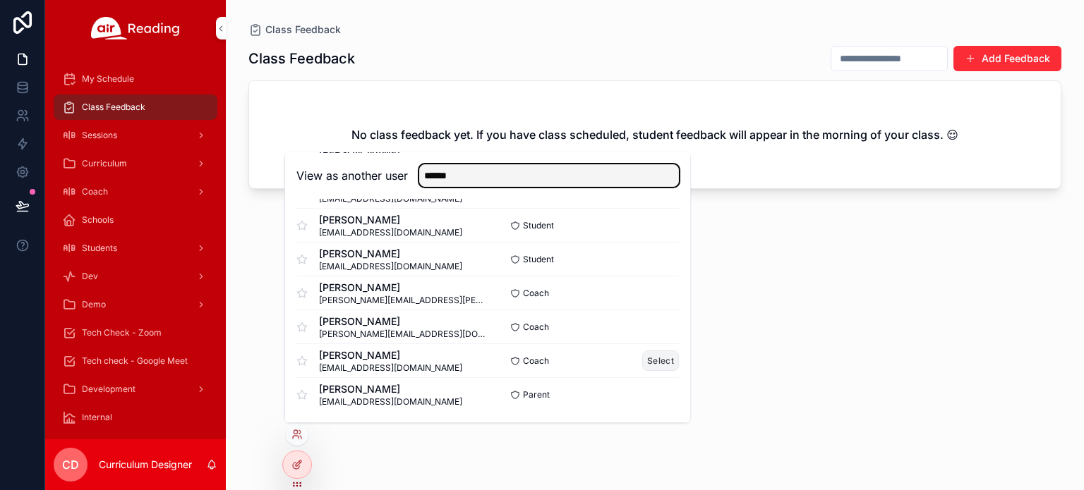
type input "******"
click at [648, 362] on button "Select" at bounding box center [660, 361] width 37 height 20
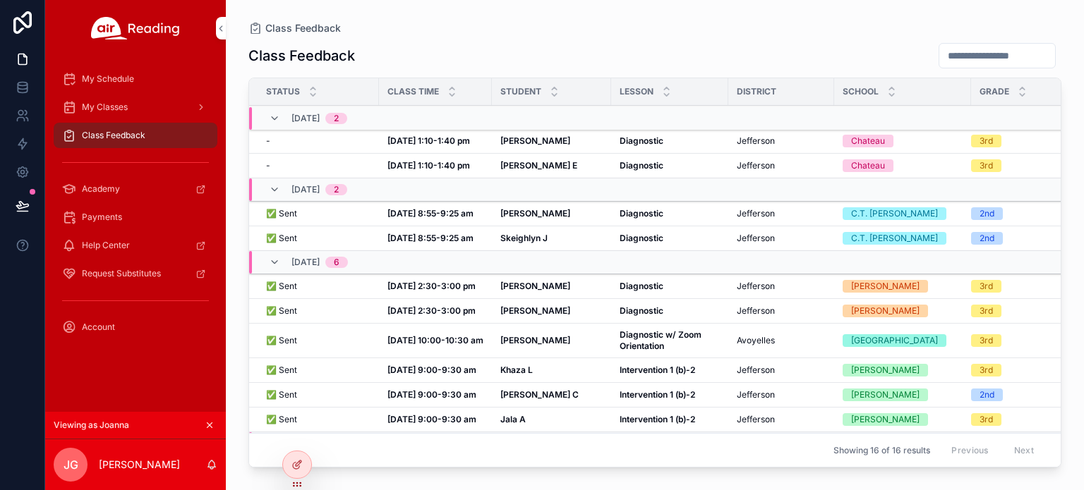
click at [126, 138] on span "Class Feedback" at bounding box center [114, 135] width 64 height 11
click at [551, 39] on div "Class Feedback Status Class Time Student [GEOGRAPHIC_DATA] Grade [DATE] 2 - - […" at bounding box center [654, 254] width 813 height 440
click at [706, 49] on div "Class Feedback" at bounding box center [654, 55] width 813 height 27
